Goal: Register for event/course

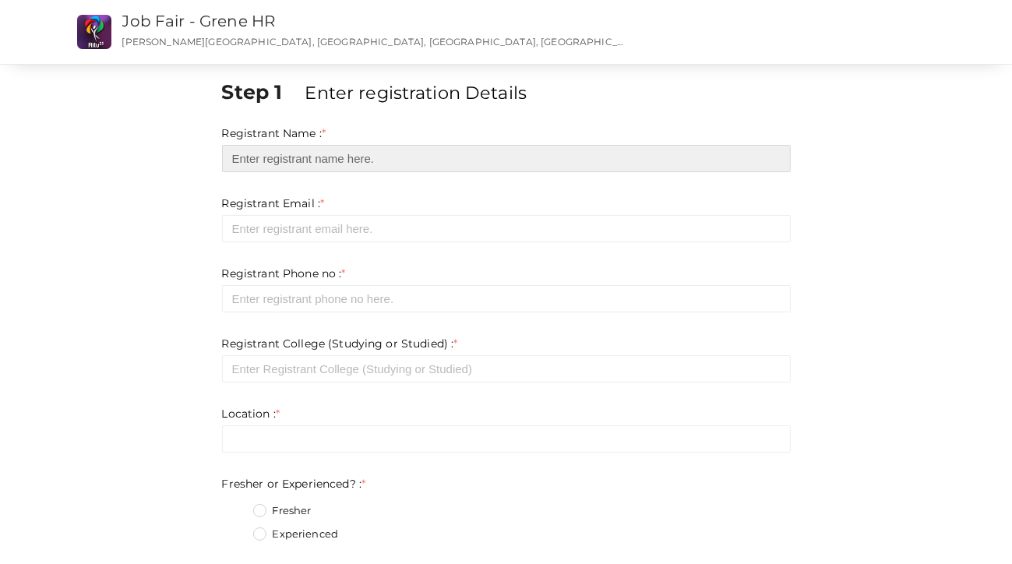
click at [291, 154] on input "text" at bounding box center [506, 158] width 569 height 27
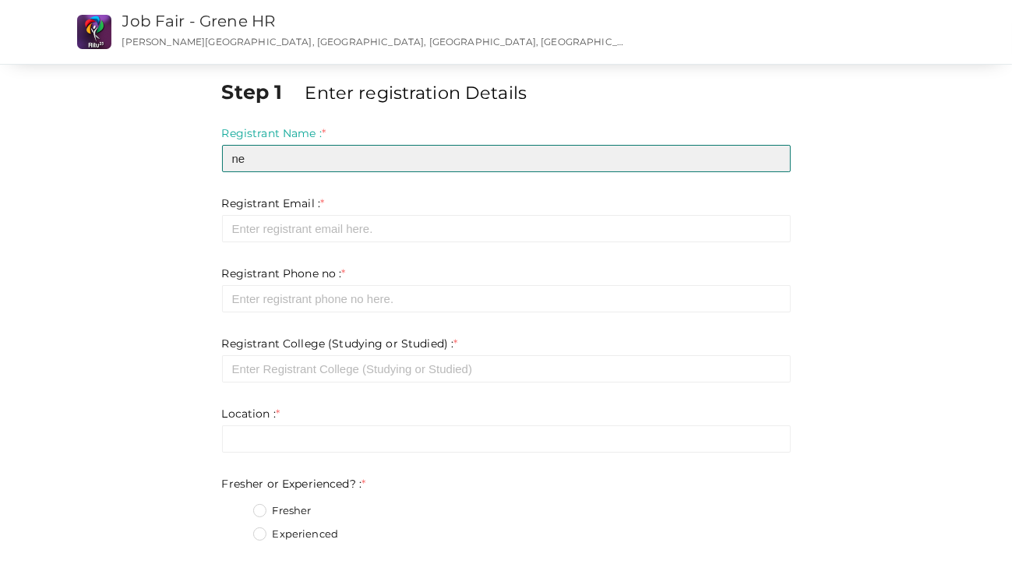
type input "n"
type input "Negha S Vinod"
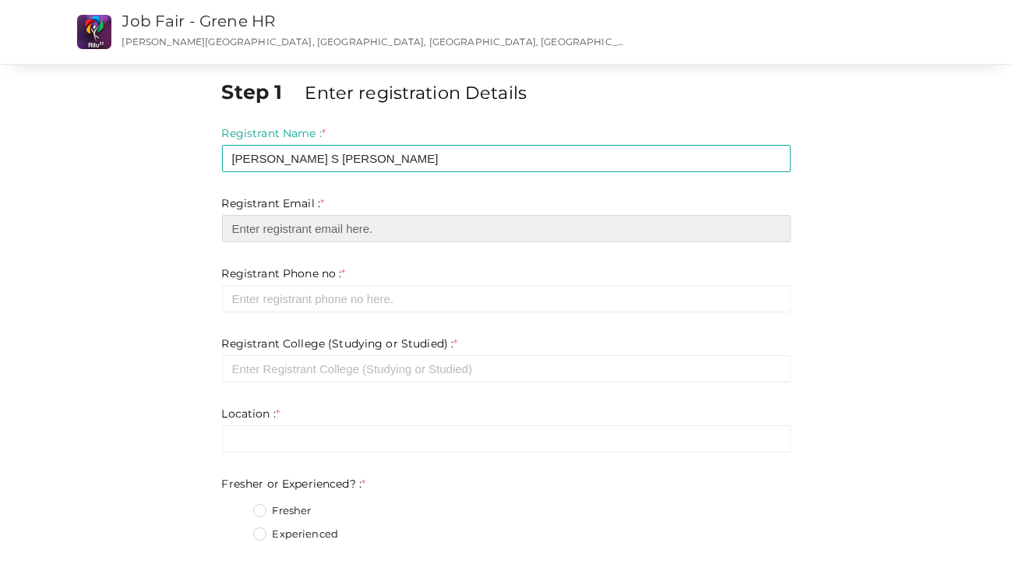
click at [280, 224] on input "email" at bounding box center [506, 228] width 569 height 27
type input "[EMAIL_ADDRESS][DOMAIN_NAME]"
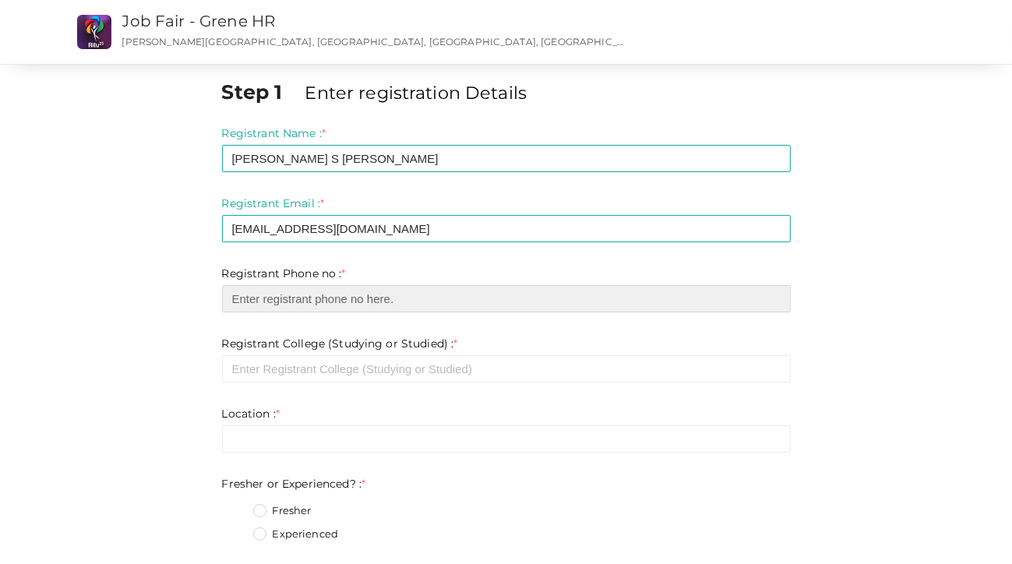
click at [286, 303] on input "number" at bounding box center [506, 298] width 569 height 27
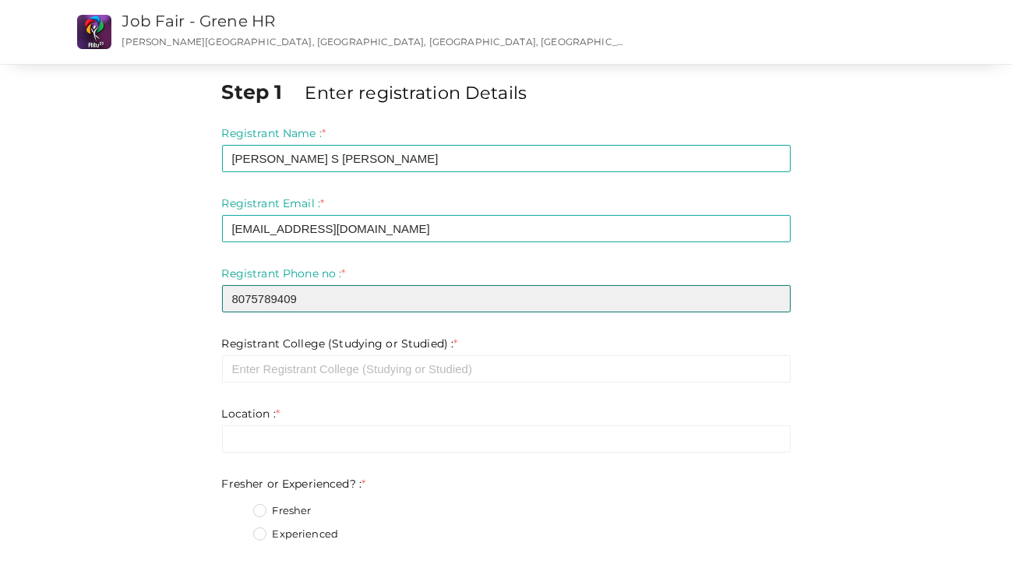
type input "8075789409"
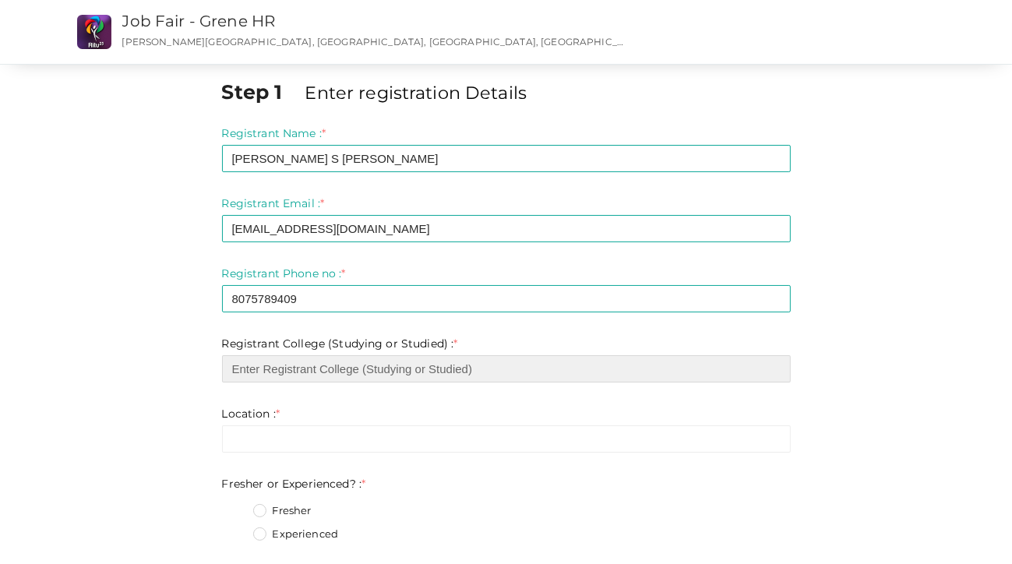
click at [290, 371] on input "text" at bounding box center [506, 368] width 569 height 27
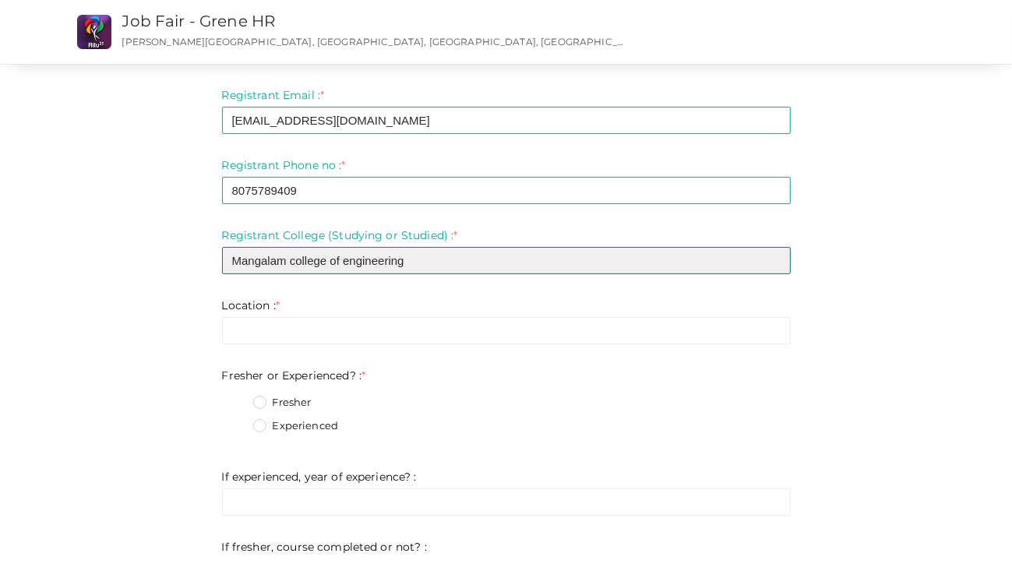
scroll to position [107, 0]
type input "Mangalam college of engineering"
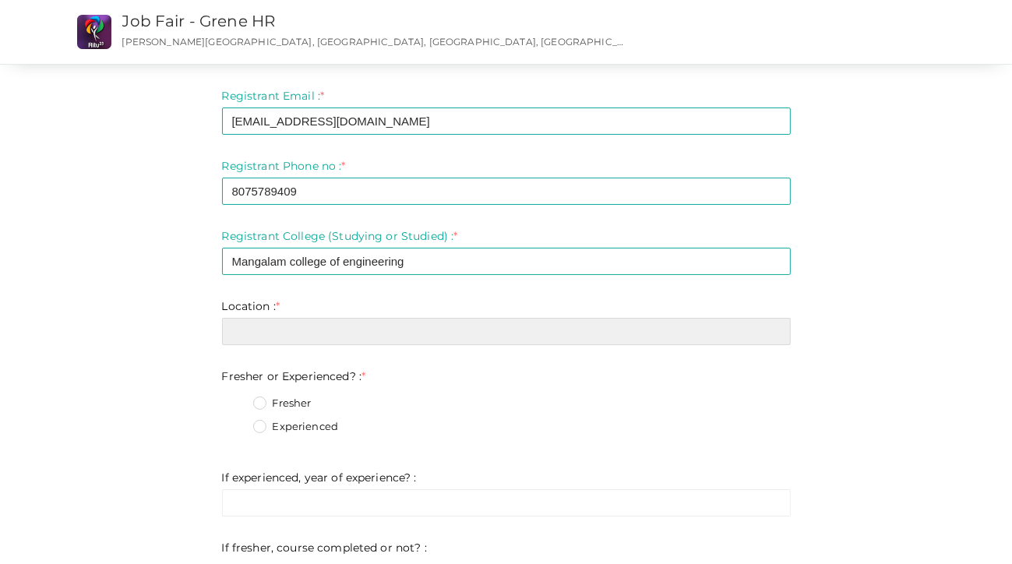
click at [243, 336] on input "text" at bounding box center [506, 331] width 569 height 27
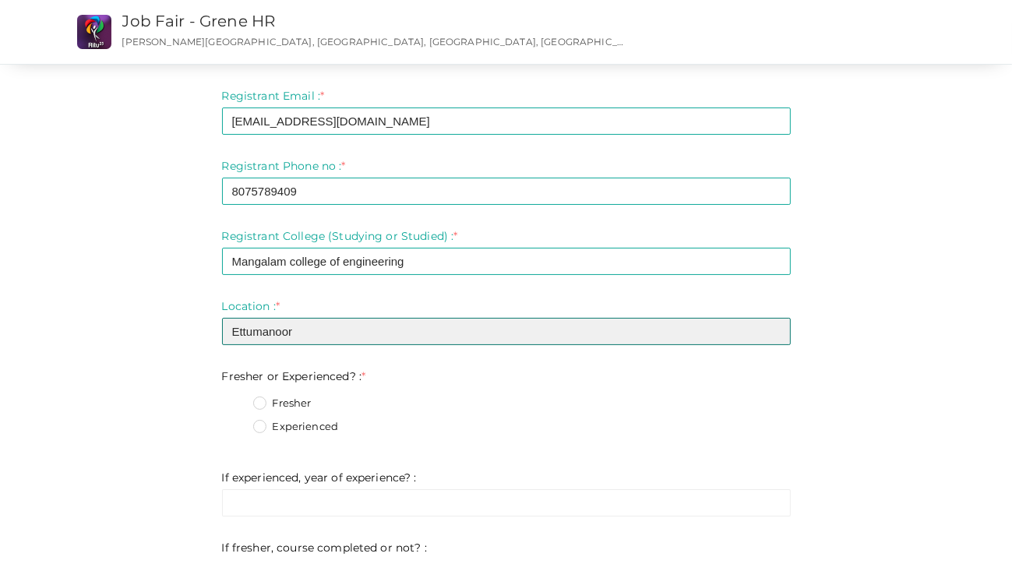
scroll to position [209, 0]
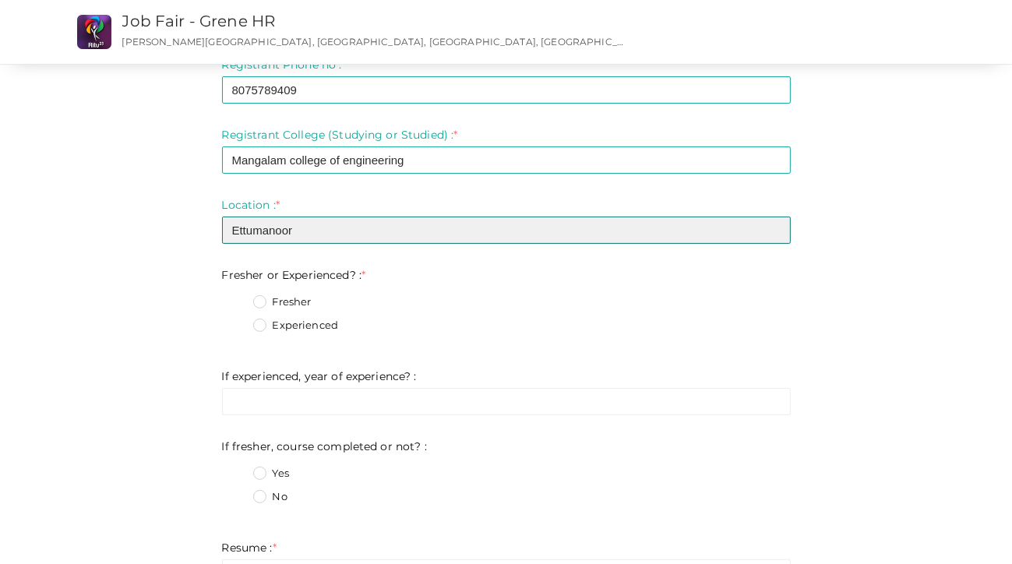
type input "Ettumanoor"
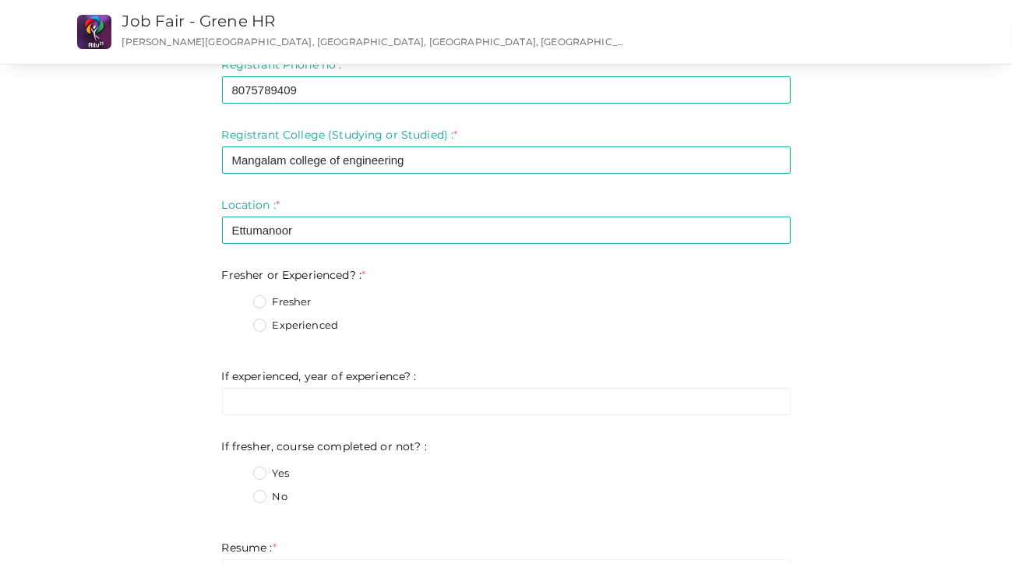
click at [262, 301] on label "Fresher" at bounding box center [282, 302] width 58 height 16
click at [238, 298] on Experienced\?\+0 "Fresher" at bounding box center [238, 298] width 0 height 0
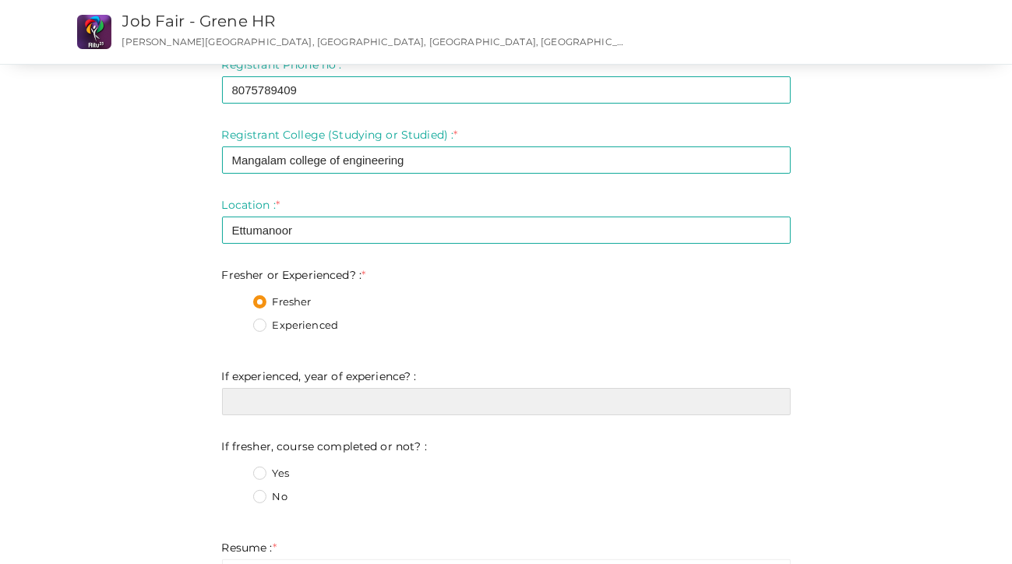
click at [277, 396] on input "text" at bounding box center [506, 401] width 569 height 27
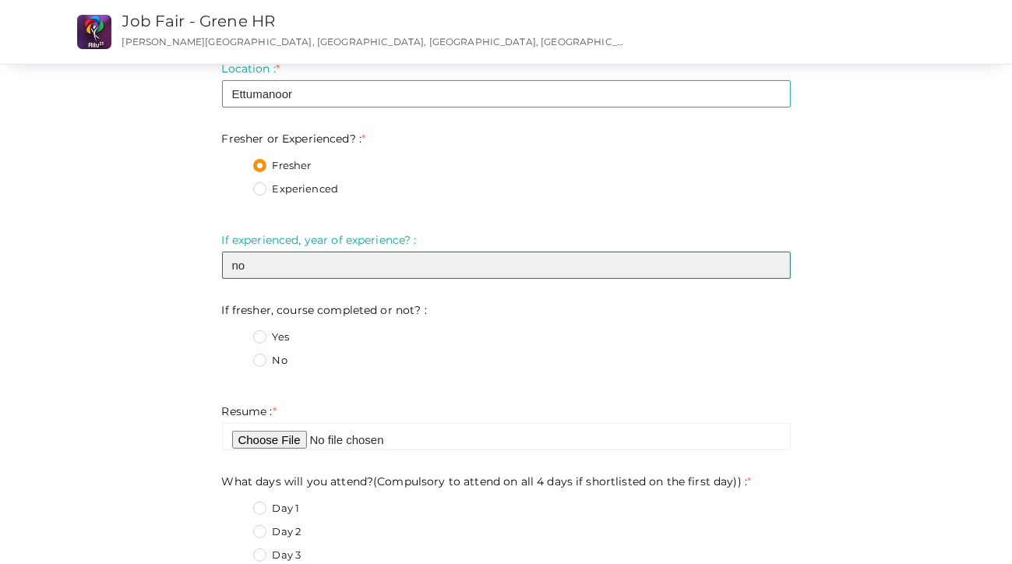
scroll to position [361, 0]
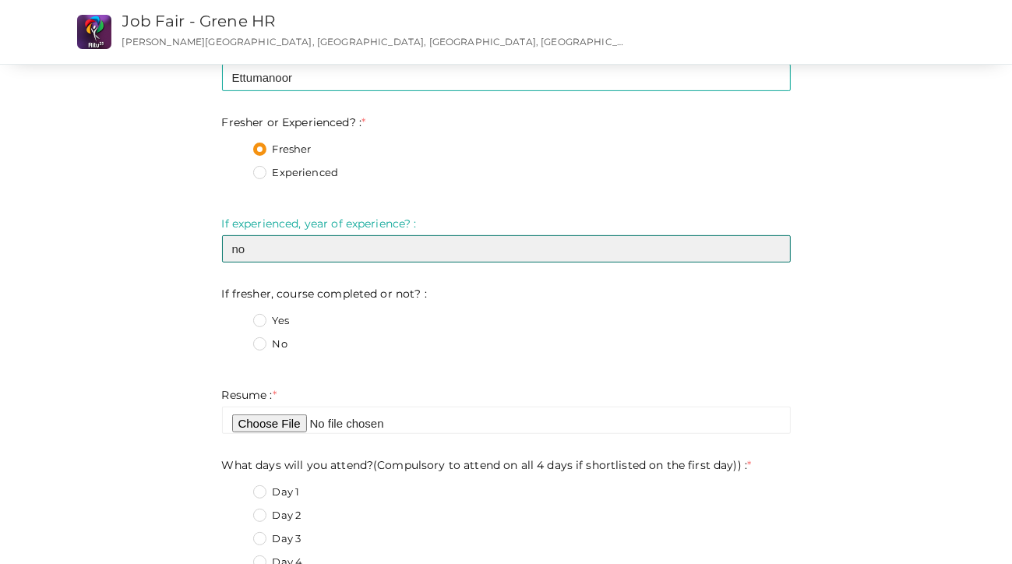
type input "no"
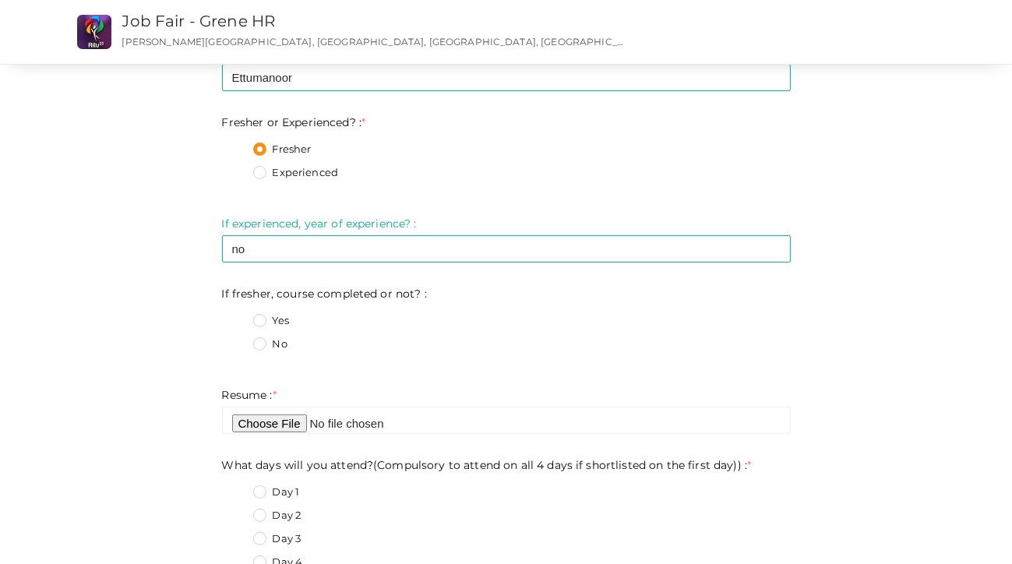
click at [262, 345] on label "No" at bounding box center [270, 344] width 34 height 16
click at [238, 340] on not\?\+1 "No" at bounding box center [238, 340] width 0 height 0
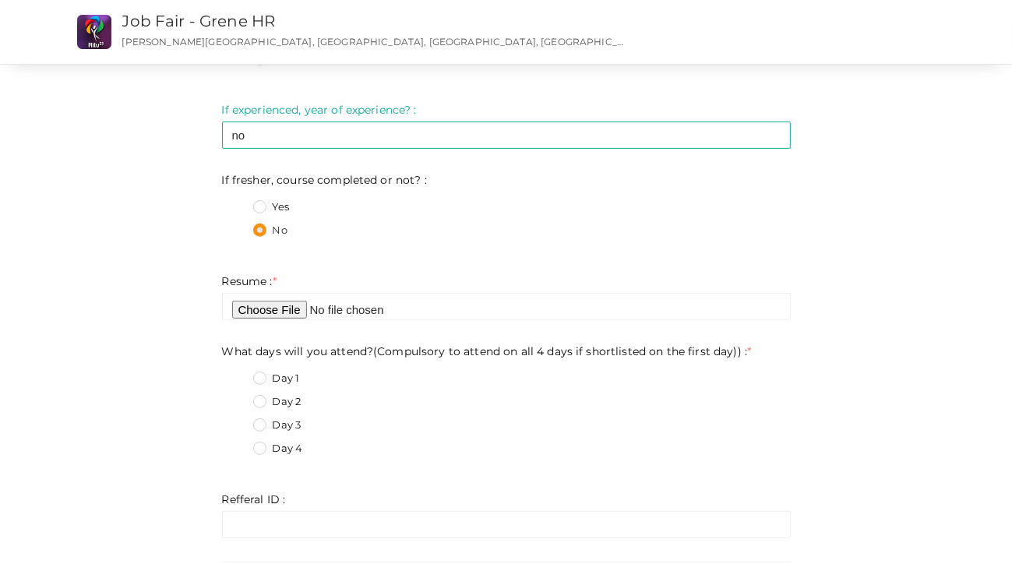
scroll to position [476, 0]
click at [260, 449] on label "Day 4" at bounding box center [278, 448] width 50 height 16
click at [238, 443] on day\)\)\+3 "Day 4" at bounding box center [238, 443] width 0 height 0
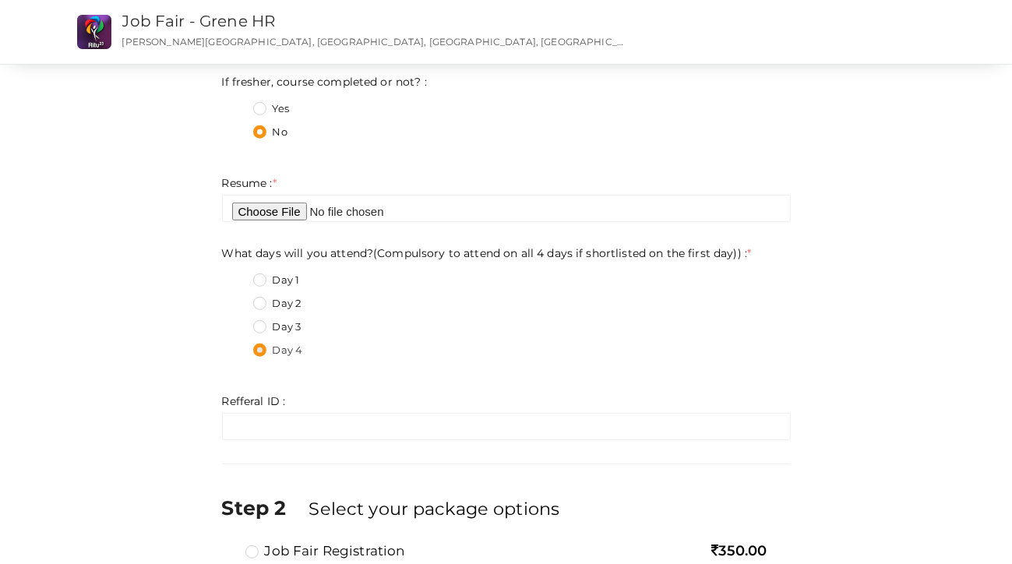
scroll to position [576, 0]
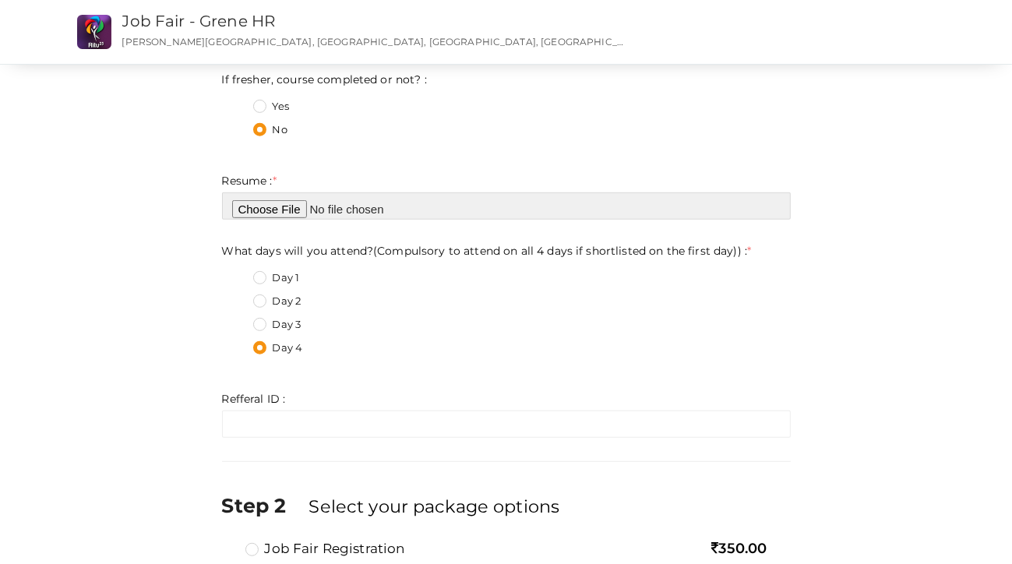
click at [287, 209] on input "file" at bounding box center [506, 205] width 569 height 27
click at [340, 206] on input "file" at bounding box center [506, 205] width 569 height 27
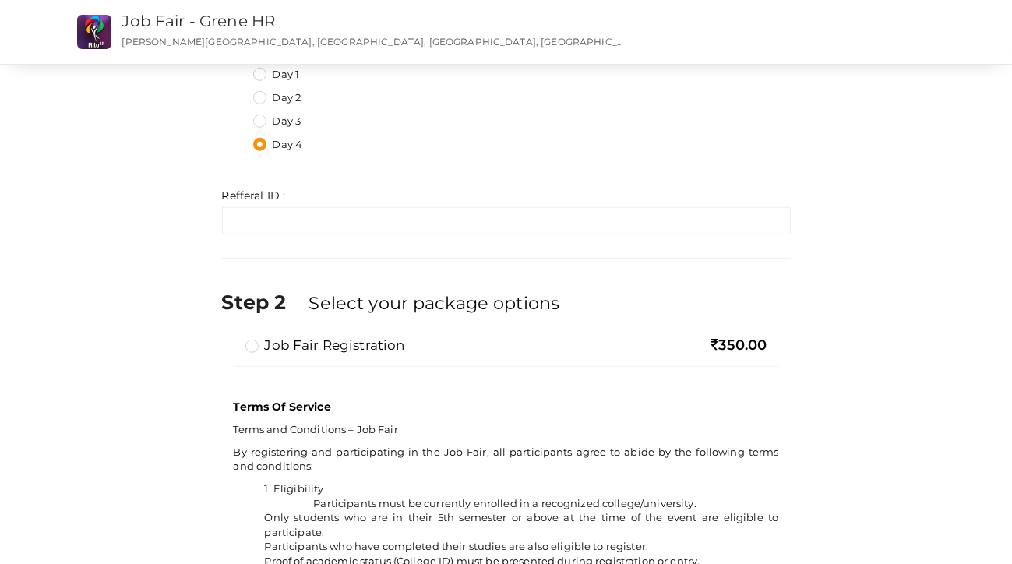
scroll to position [779, 0]
click at [255, 343] on label "Job Fair Registration" at bounding box center [325, 345] width 160 height 19
click at [230, 339] on input "Job Fair Registration" at bounding box center [230, 339] width 0 height 0
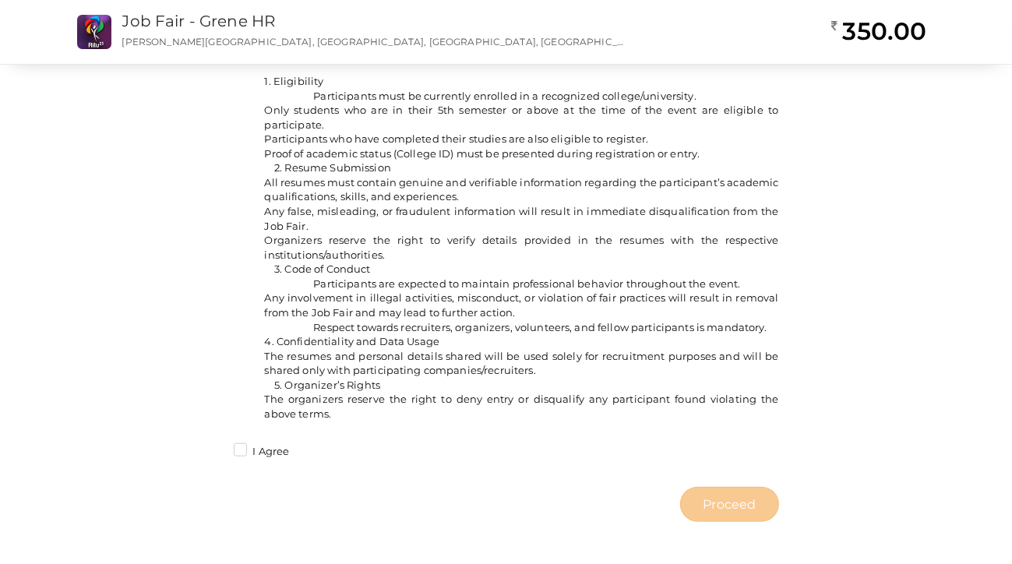
scroll to position [1189, 0]
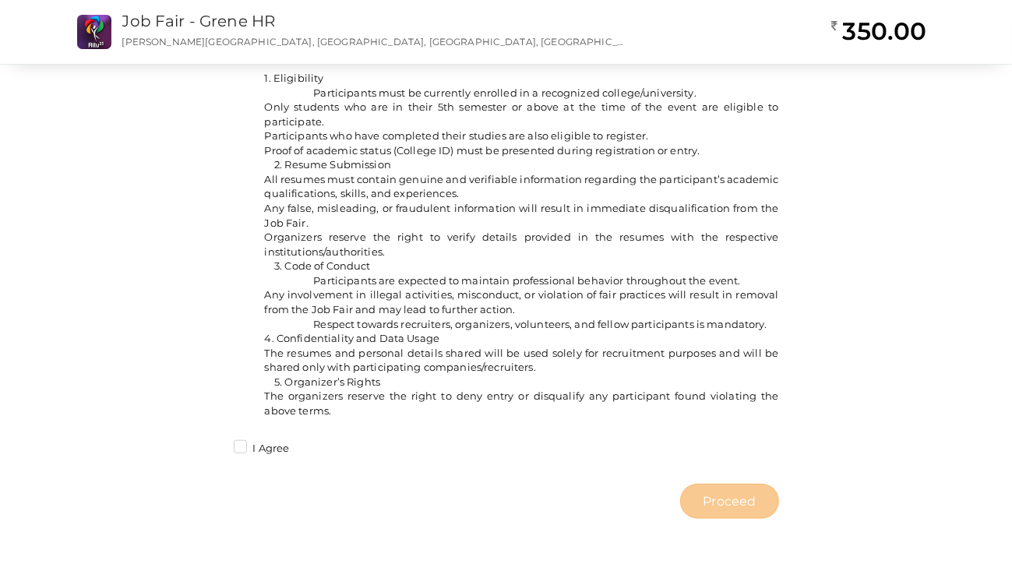
click at [245, 452] on label "I Agree" at bounding box center [262, 449] width 56 height 16
click at [218, 444] on input "I Agree" at bounding box center [218, 444] width 0 height 0
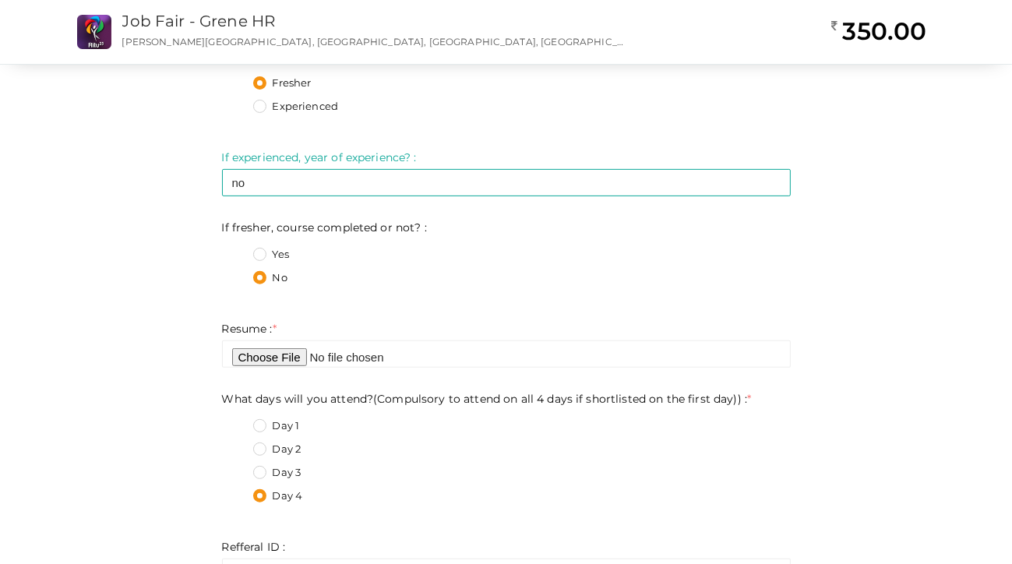
scroll to position [428, 0]
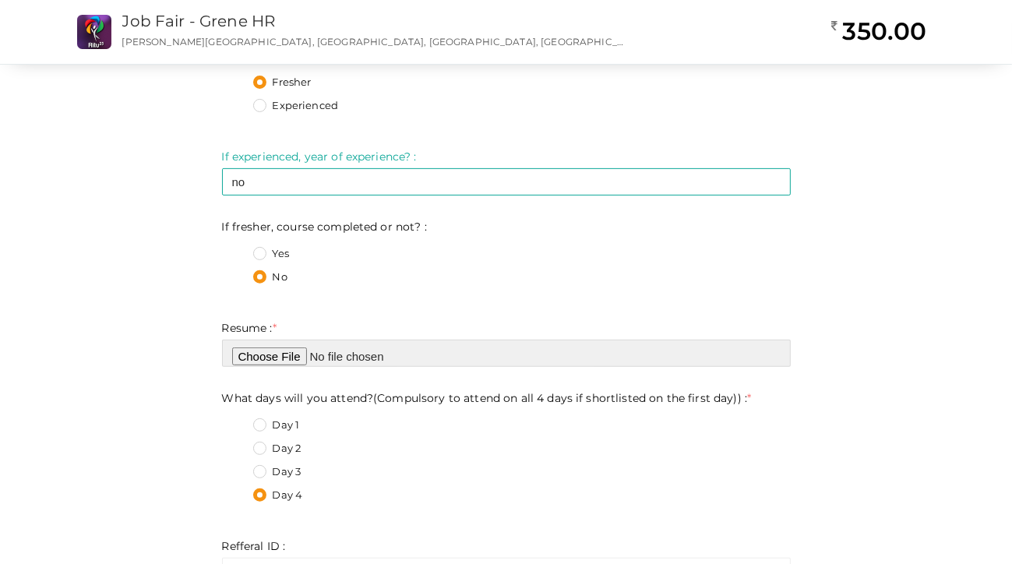
click at [274, 354] on input "file" at bounding box center [506, 353] width 569 height 27
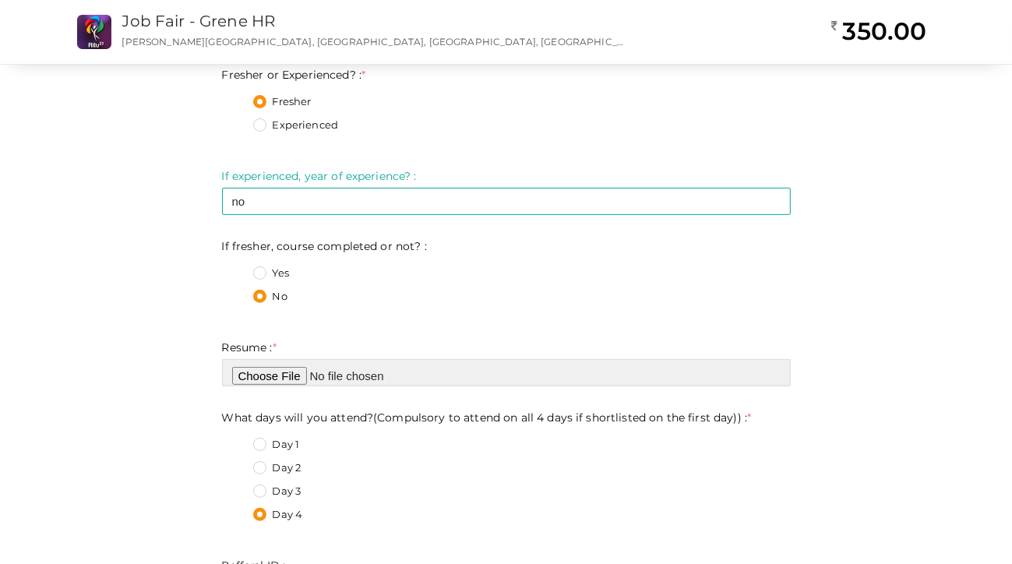
scroll to position [402, 0]
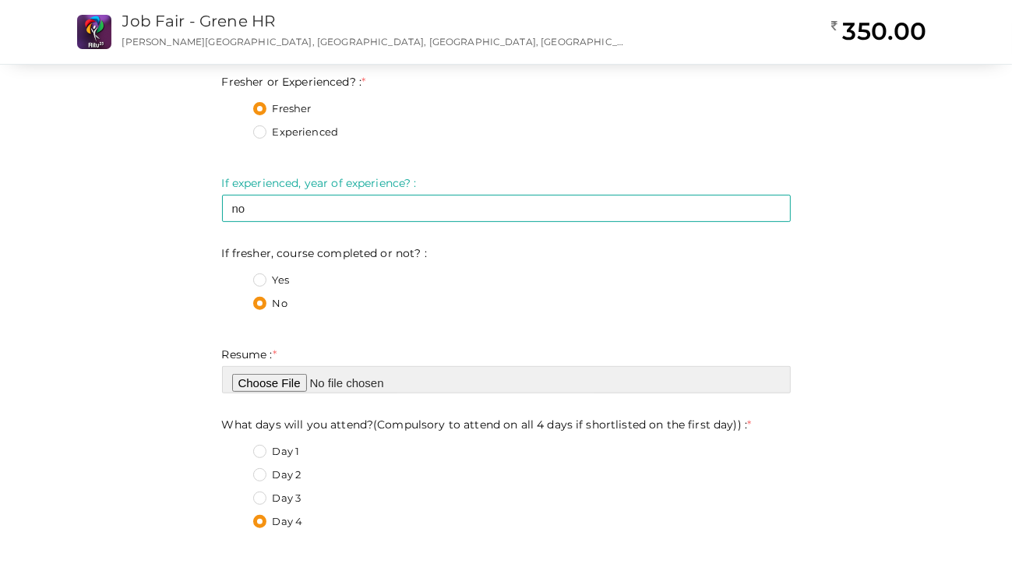
click at [259, 383] on input "file" at bounding box center [506, 379] width 569 height 27
click at [294, 382] on input "file" at bounding box center [506, 379] width 569 height 27
type input "C:\fakepath\NEGHA S VINOD resume .pdf"
click at [439, 386] on input "file" at bounding box center [506, 379] width 569 height 27
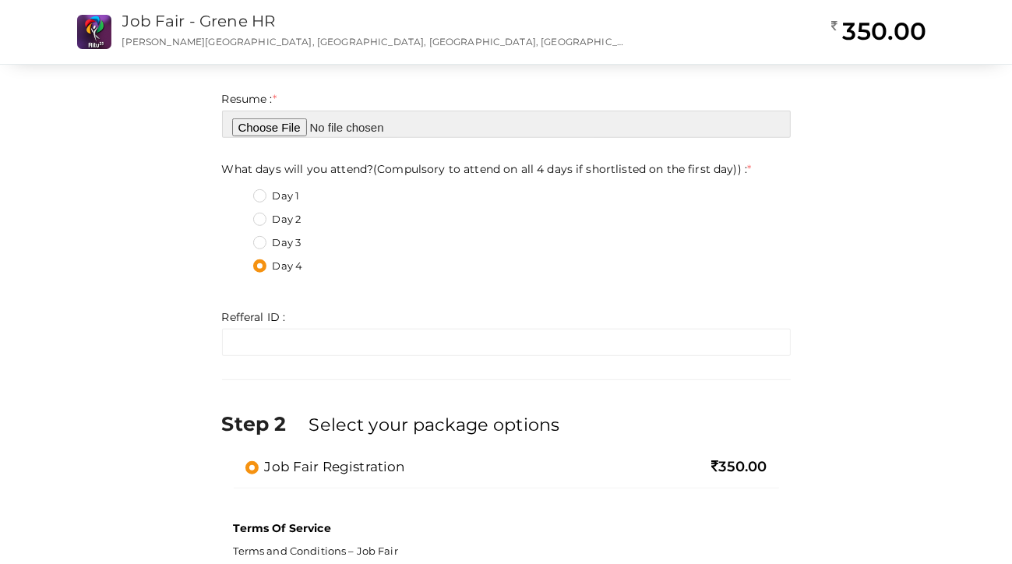
scroll to position [657, 0]
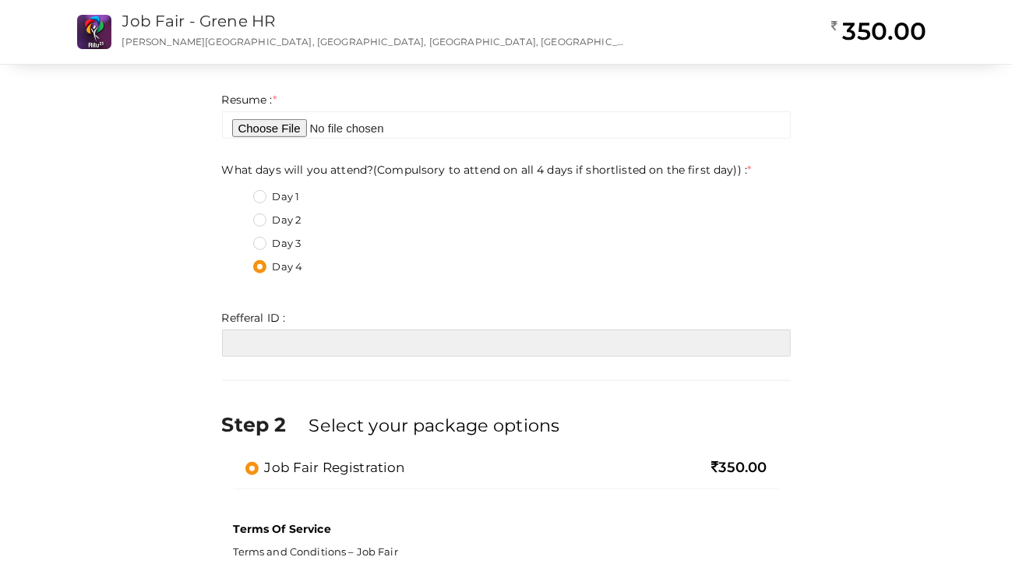
click at [322, 341] on input "text" at bounding box center [506, 342] width 569 height 27
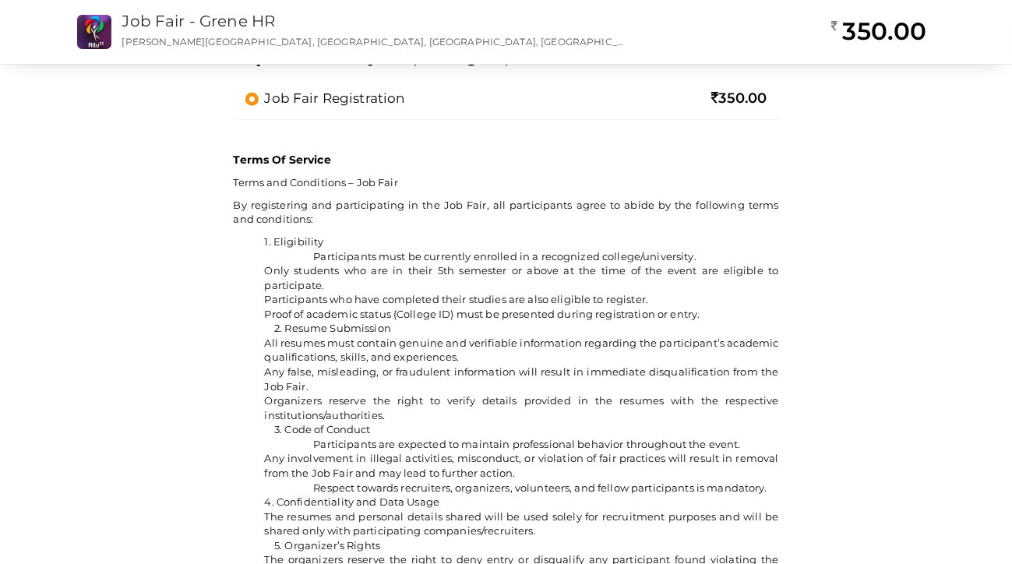
scroll to position [1189, 0]
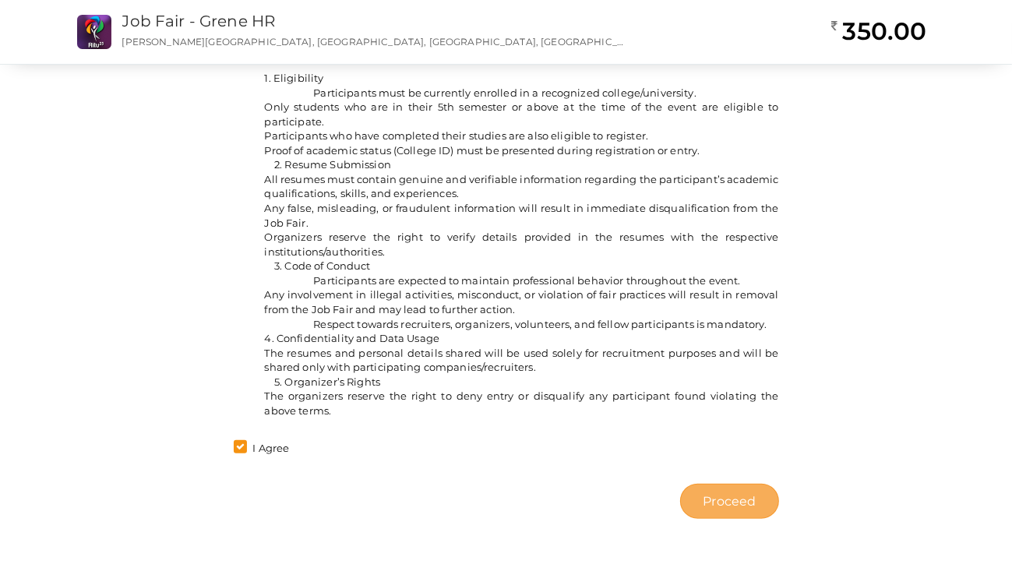
type input "RITU014"
click at [699, 498] on button "Proceed" at bounding box center [729, 501] width 98 height 35
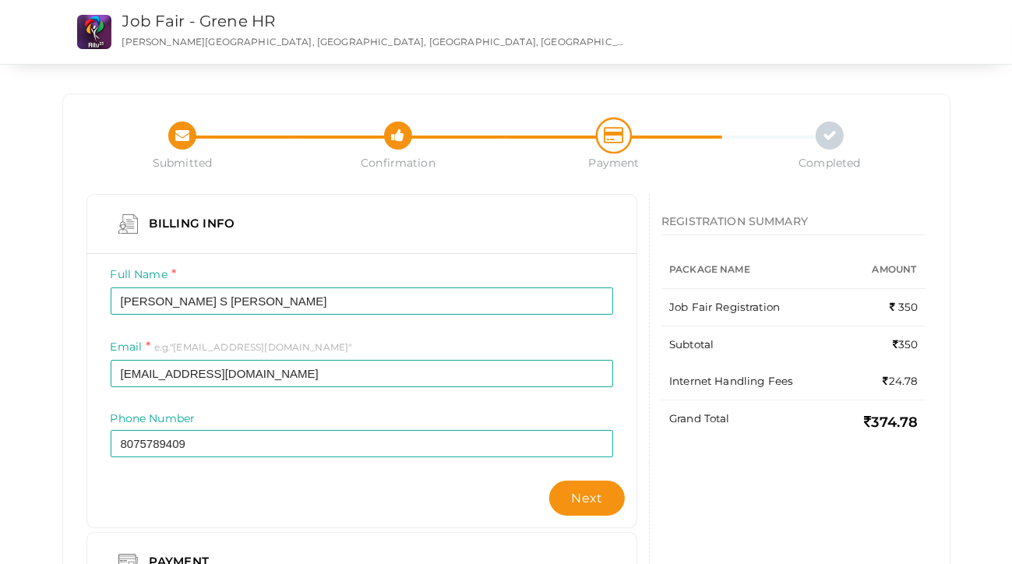
scroll to position [93, 0]
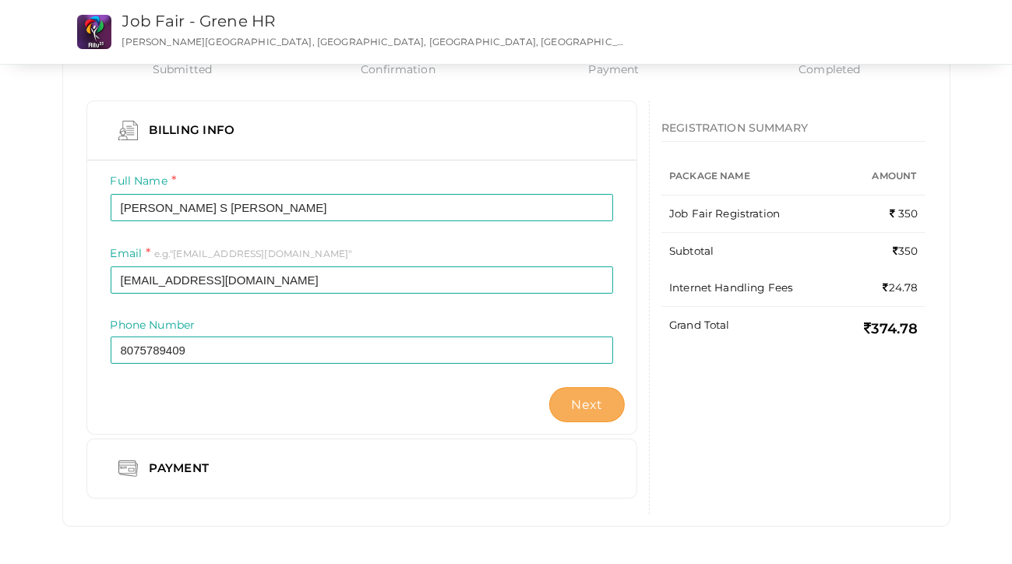
click at [593, 408] on span "Next" at bounding box center [587, 404] width 31 height 15
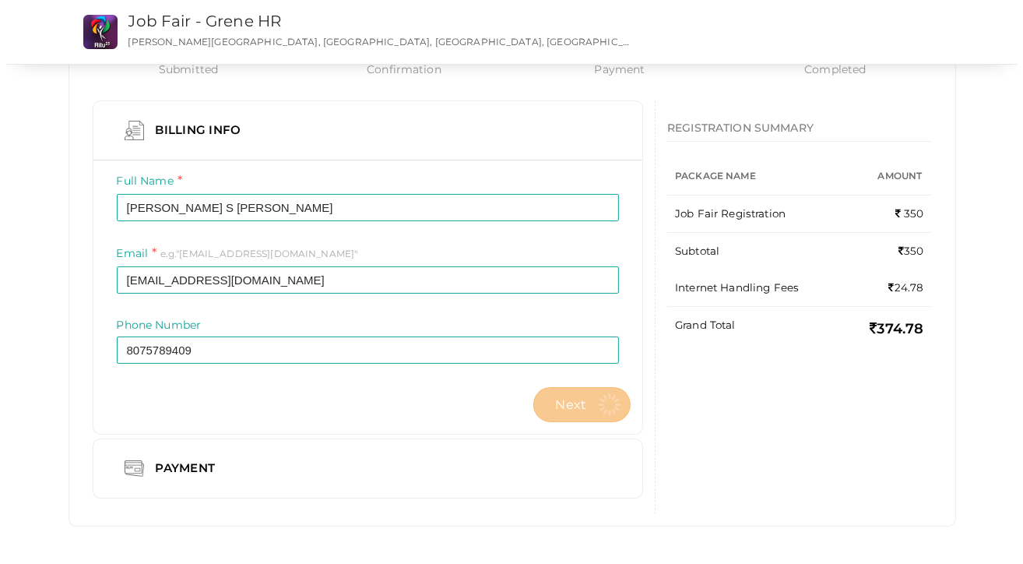
scroll to position [0, 0]
